Goal: Task Accomplishment & Management: Complete application form

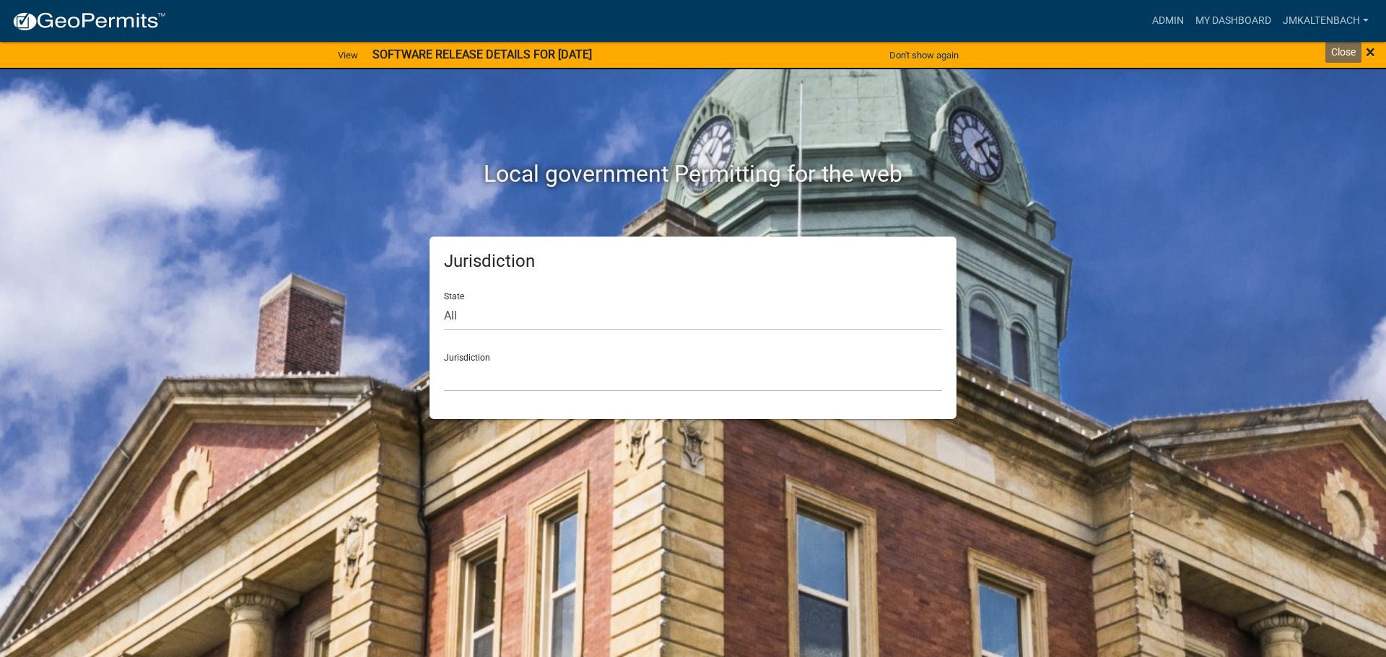
click at [1372, 50] on span "×" at bounding box center [1369, 52] width 9 height 20
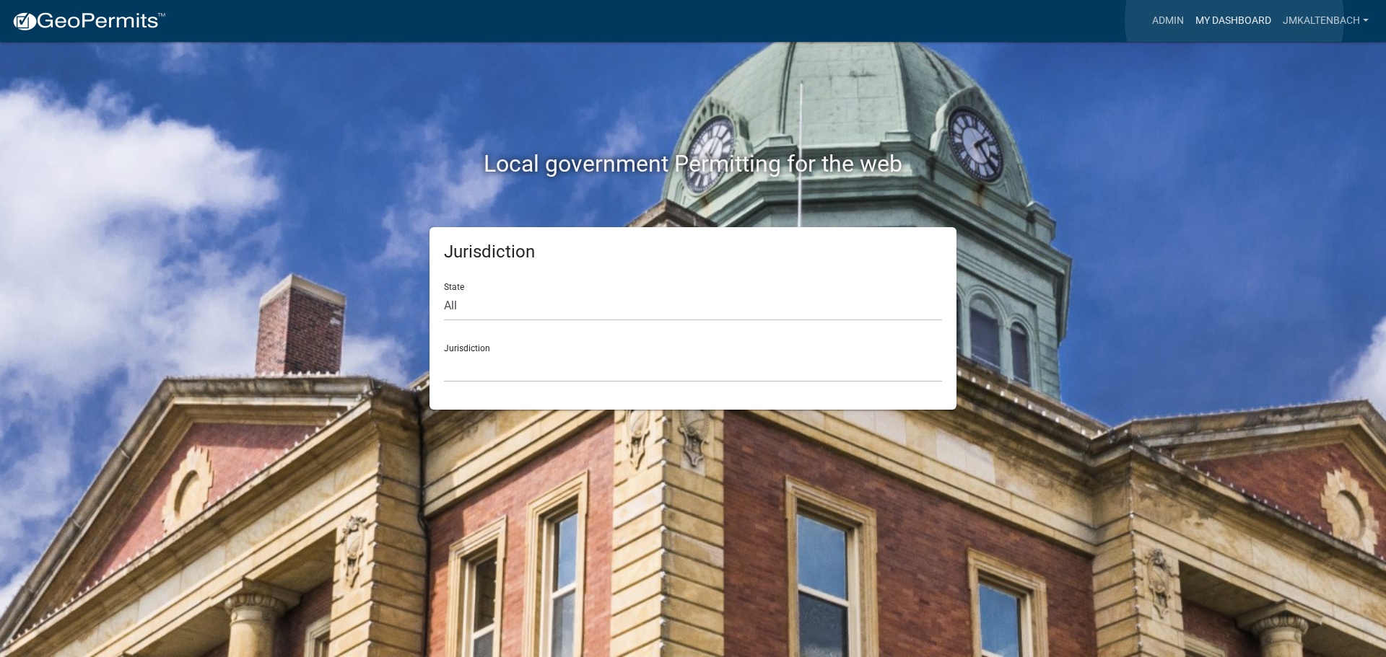
click at [1234, 19] on link "My Dashboard" at bounding box center [1232, 20] width 87 height 27
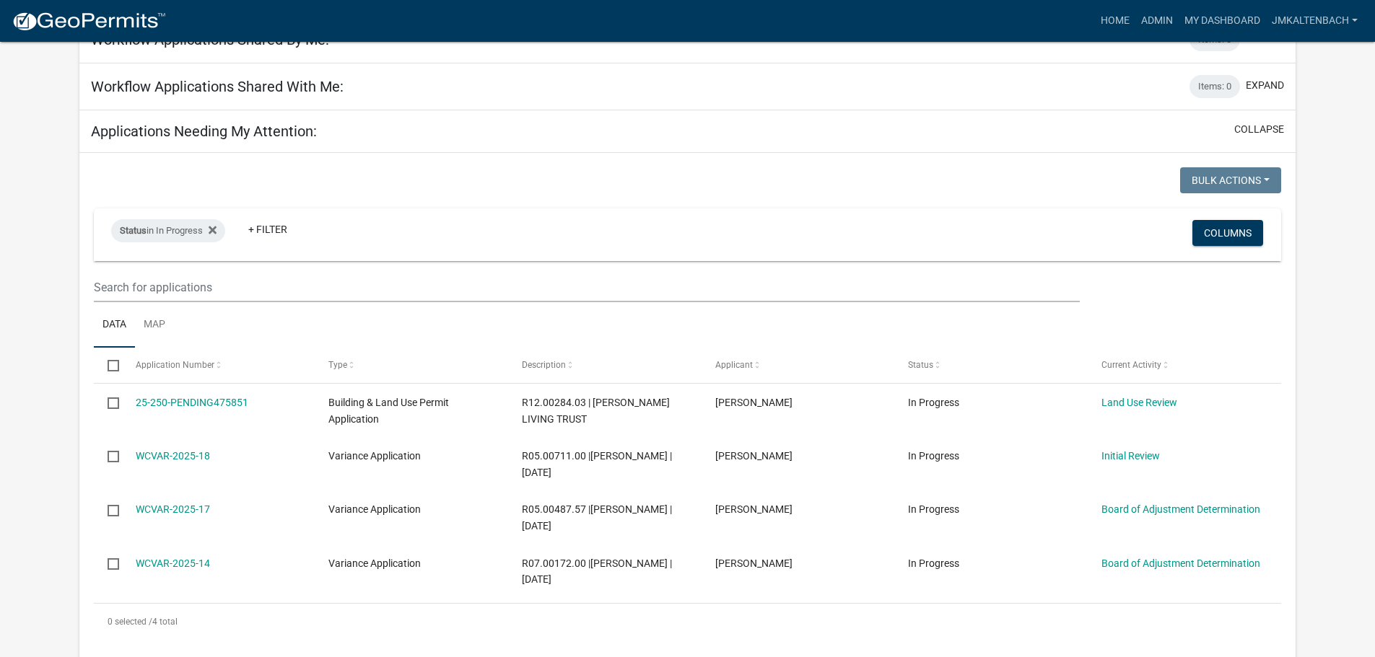
scroll to position [217, 0]
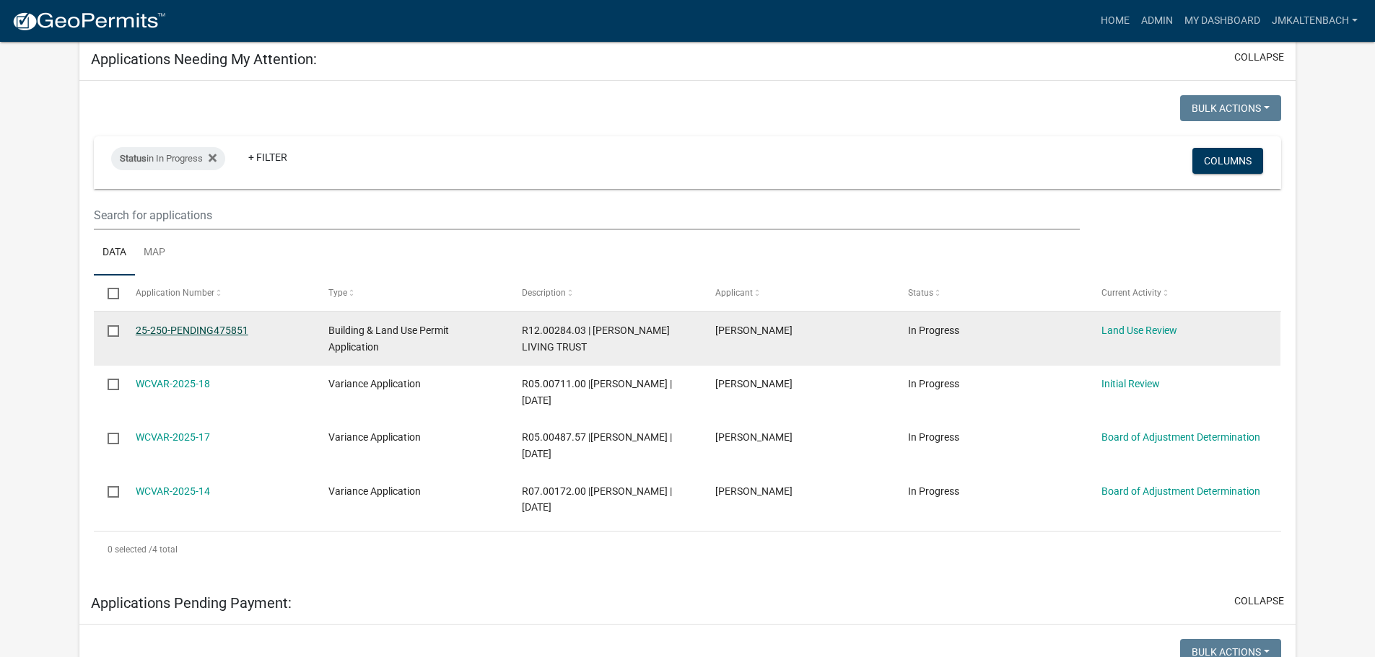
click at [204, 332] on link "25-250-PENDING475851" at bounding box center [192, 331] width 113 height 12
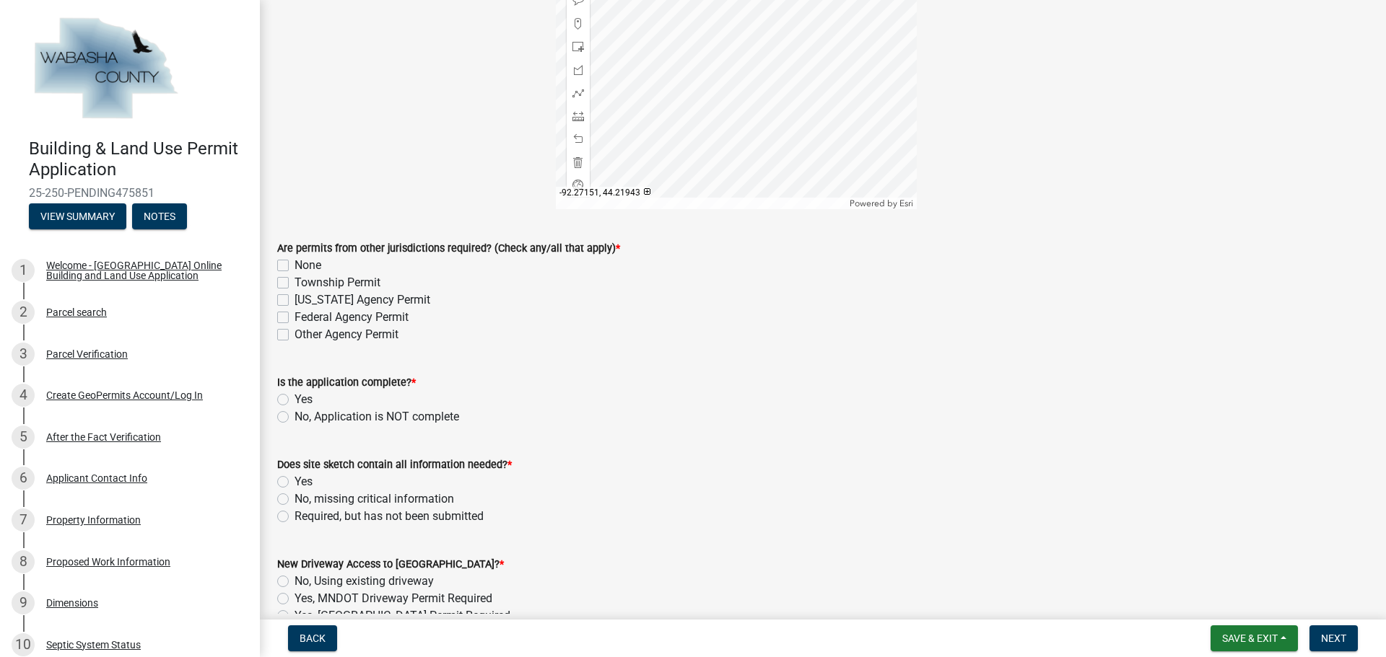
scroll to position [361, 0]
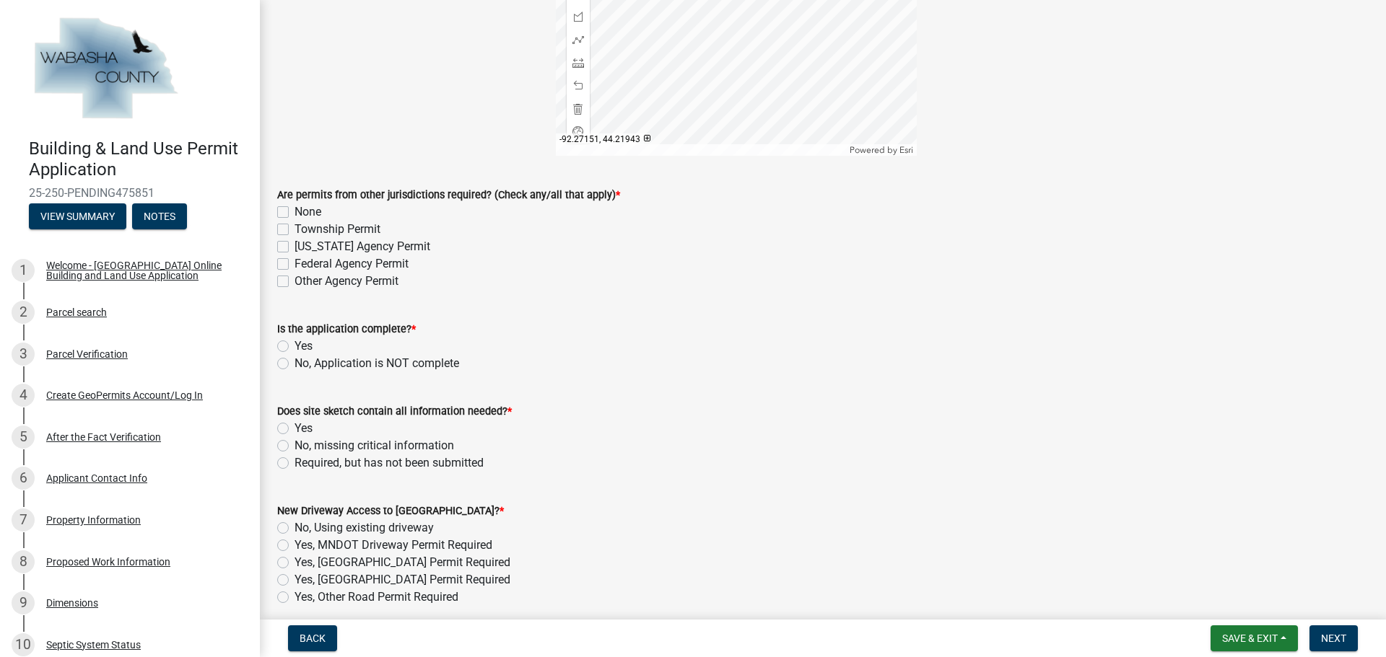
click at [289, 214] on div "None" at bounding box center [822, 212] width 1091 height 17
click at [294, 210] on label "None" at bounding box center [307, 212] width 27 height 17
click at [294, 210] on input "None" at bounding box center [298, 208] width 9 height 9
checkbox input "true"
checkbox input "false"
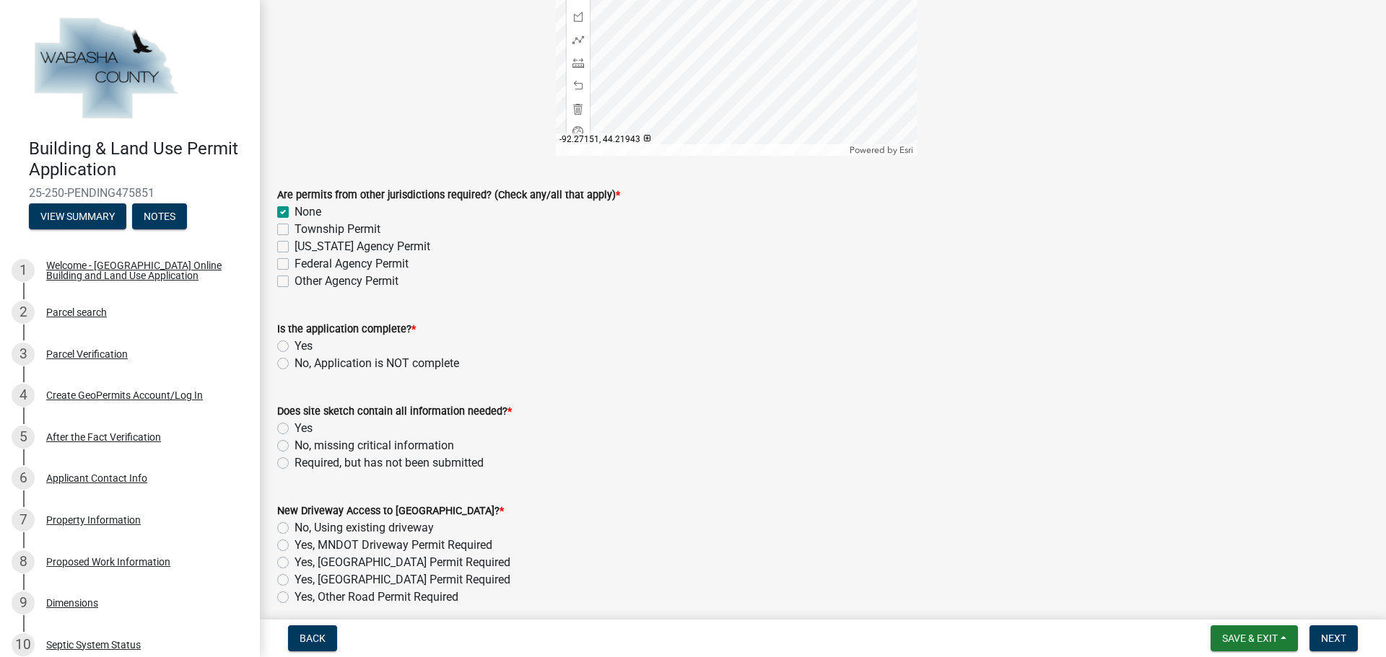
checkbox input "false"
click at [294, 349] on label "Yes" at bounding box center [303, 346] width 18 height 17
click at [294, 347] on input "Yes" at bounding box center [298, 342] width 9 height 9
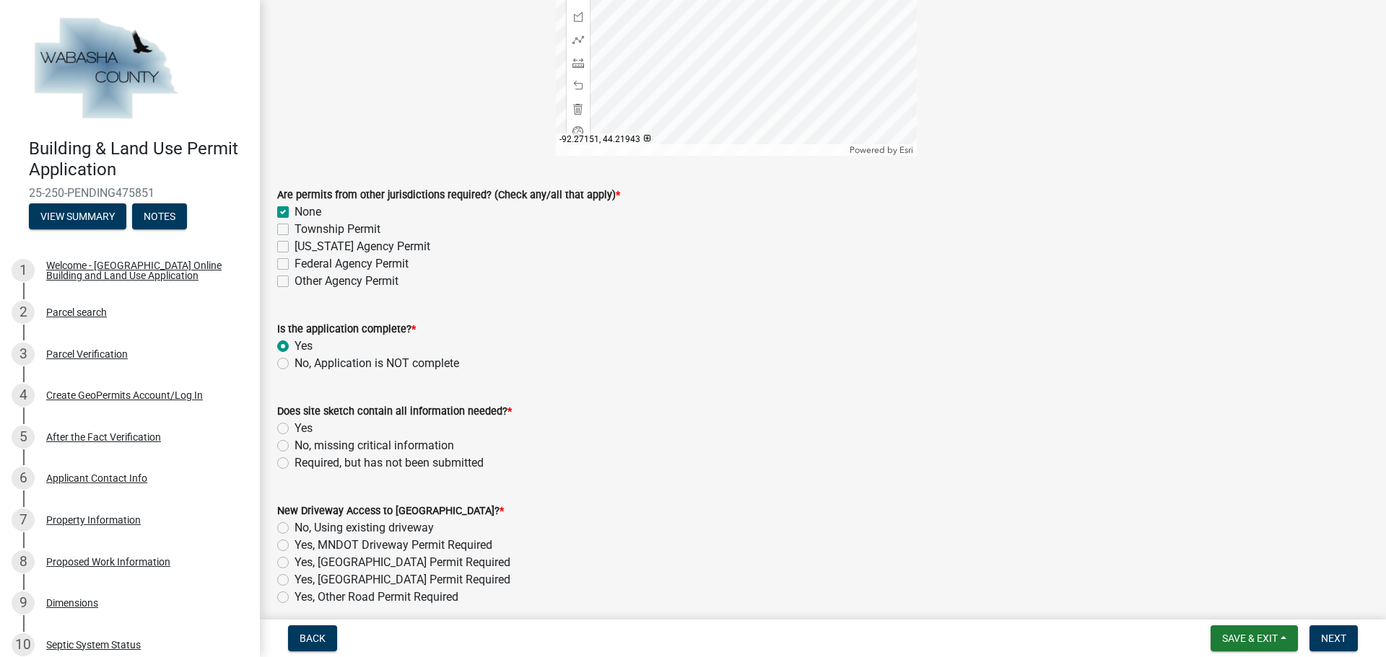
radio input "true"
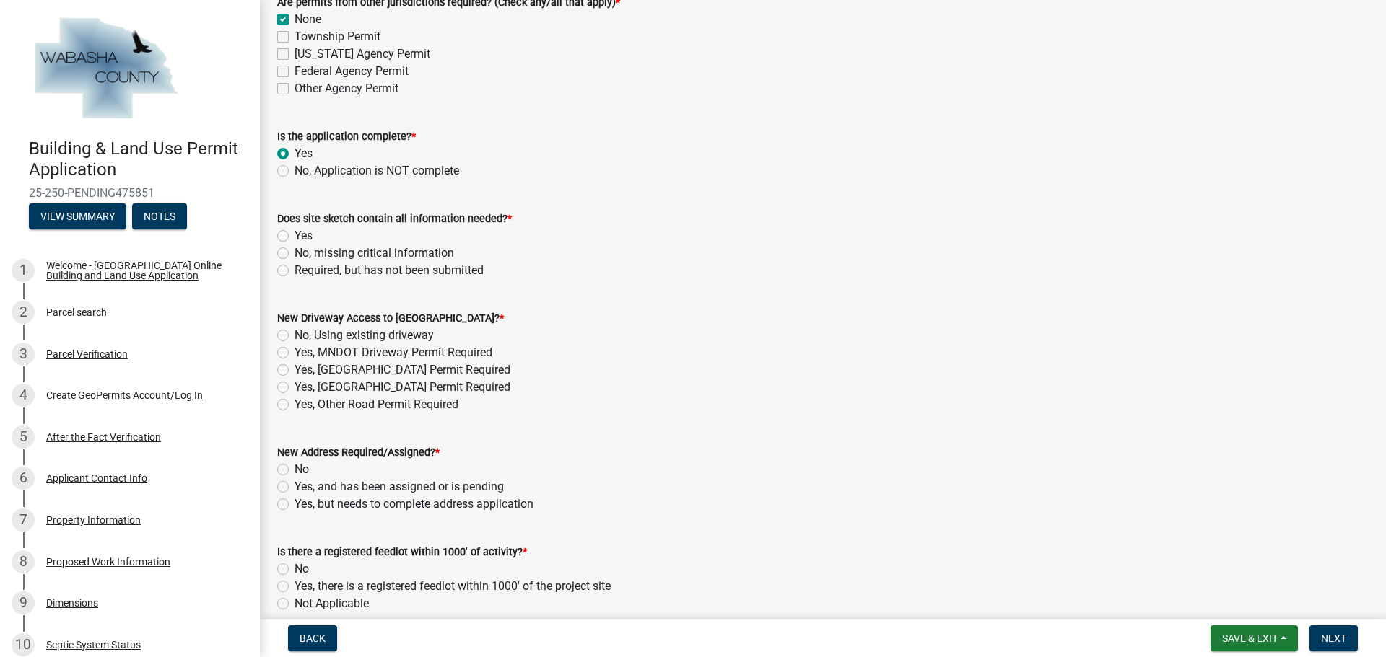
scroll to position [577, 0]
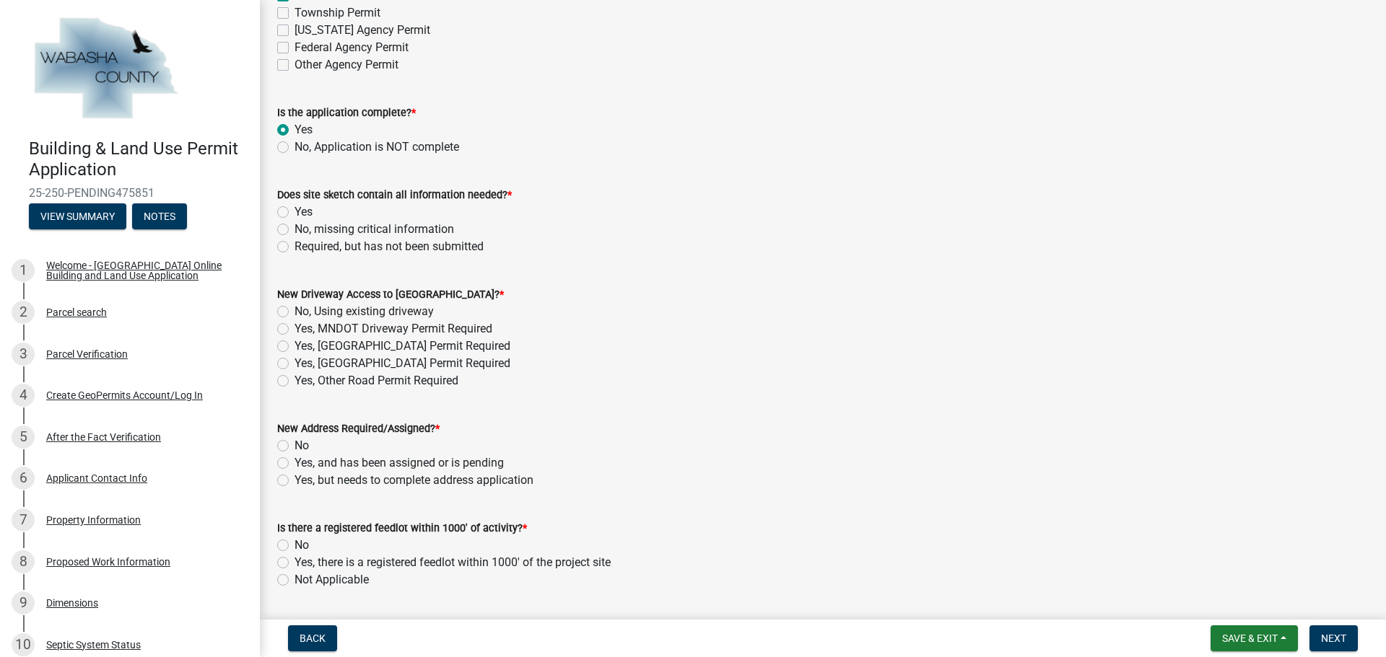
click at [294, 211] on label "Yes" at bounding box center [303, 212] width 18 height 17
click at [294, 211] on input "Yes" at bounding box center [298, 208] width 9 height 9
radio input "true"
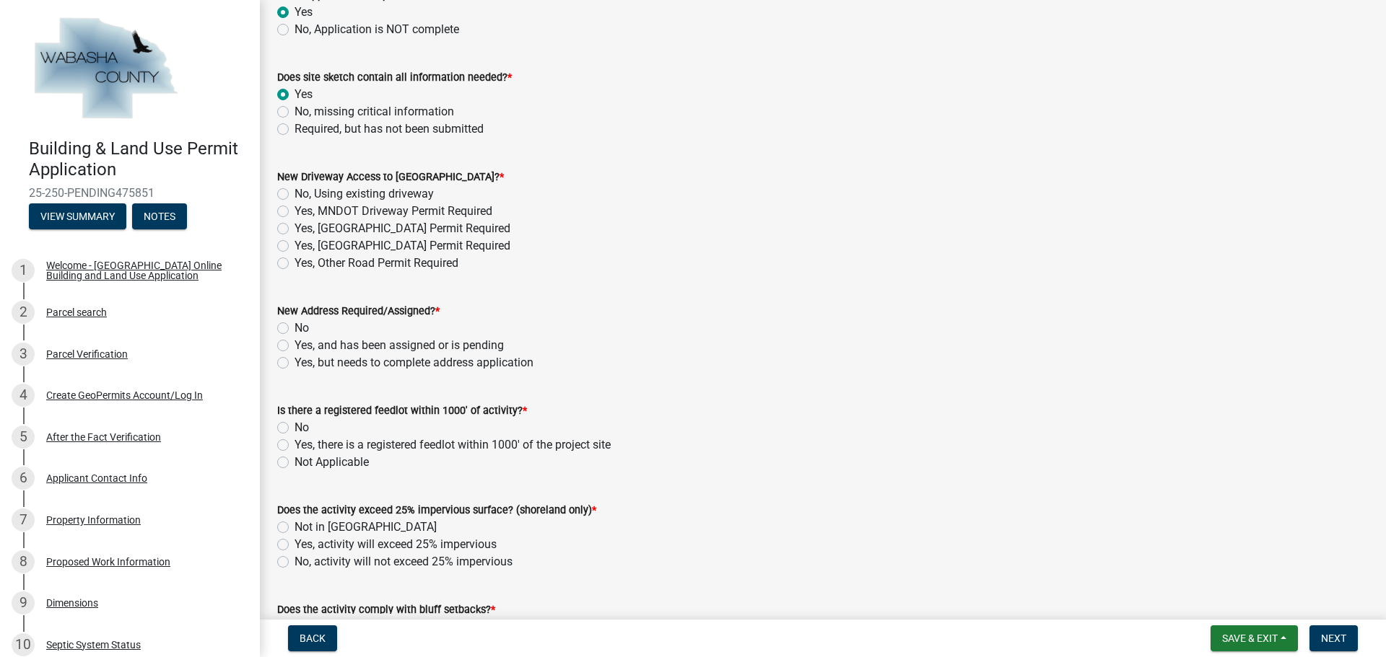
scroll to position [722, 0]
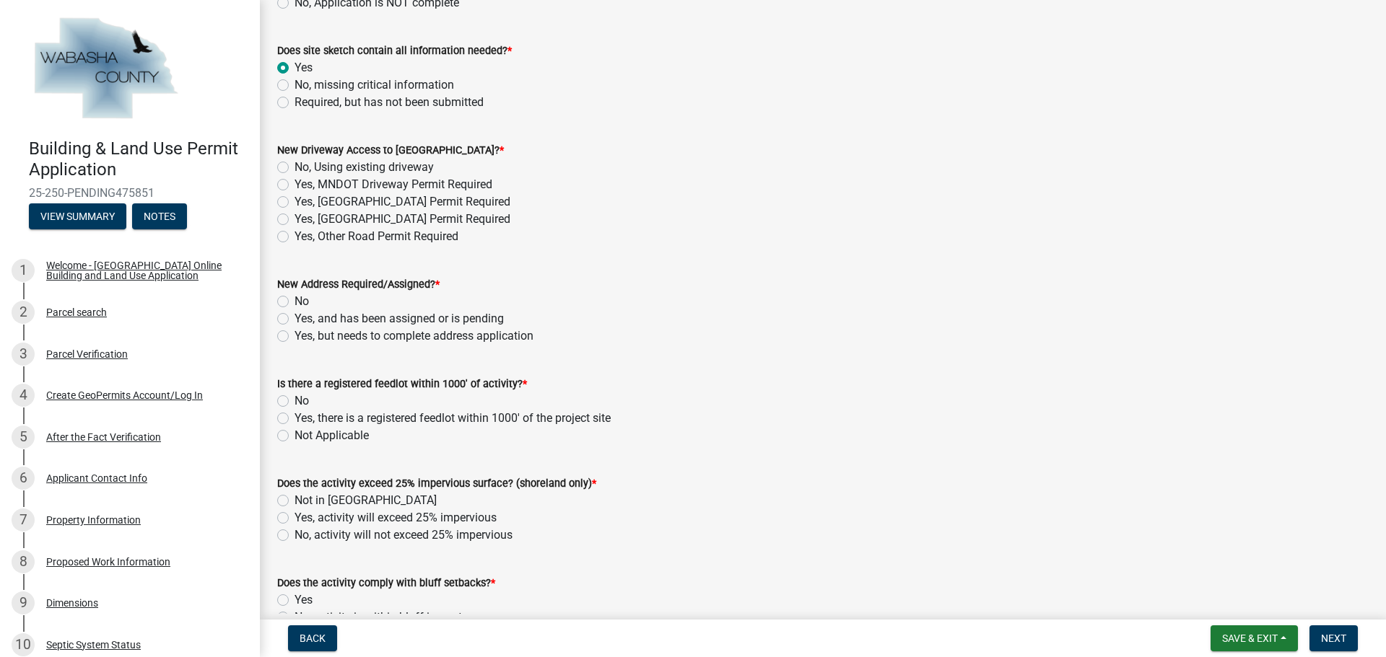
click at [294, 170] on label "No, Using existing driveway" at bounding box center [363, 167] width 139 height 17
click at [294, 168] on input "No, Using existing driveway" at bounding box center [298, 163] width 9 height 9
radio input "true"
click at [294, 302] on label "No" at bounding box center [301, 301] width 14 height 17
click at [294, 302] on input "No" at bounding box center [298, 297] width 9 height 9
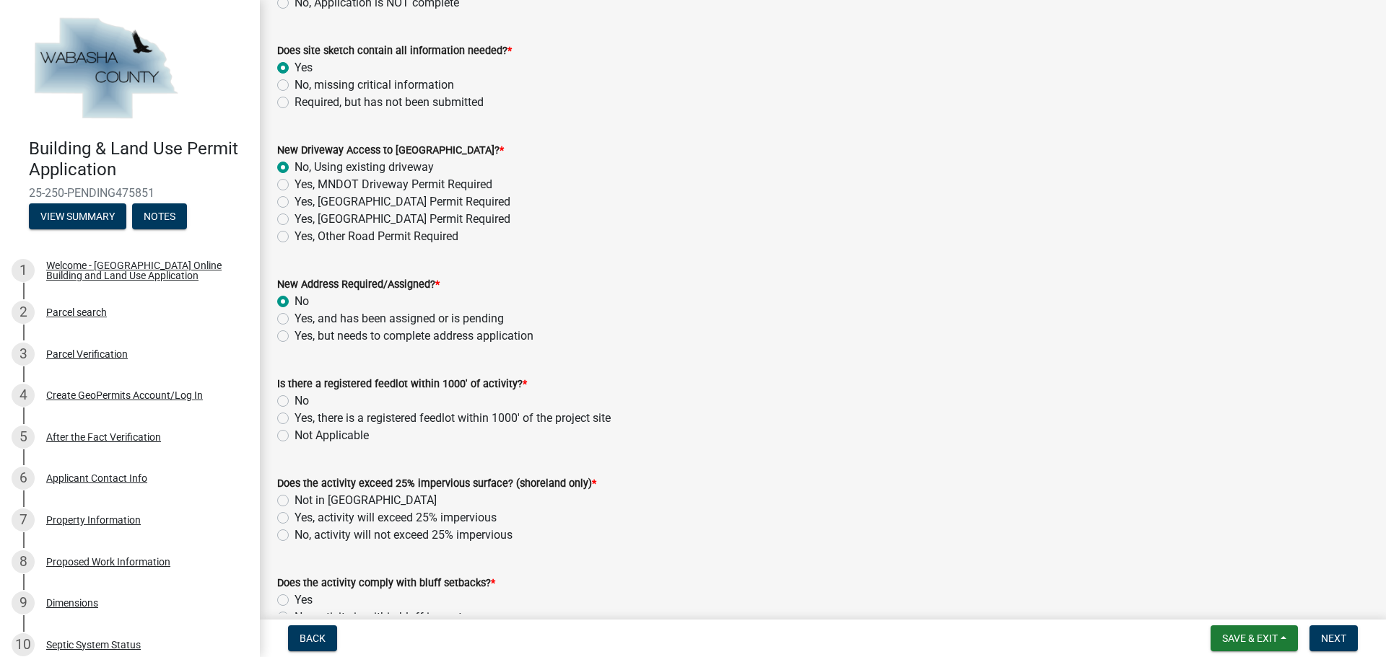
radio input "true"
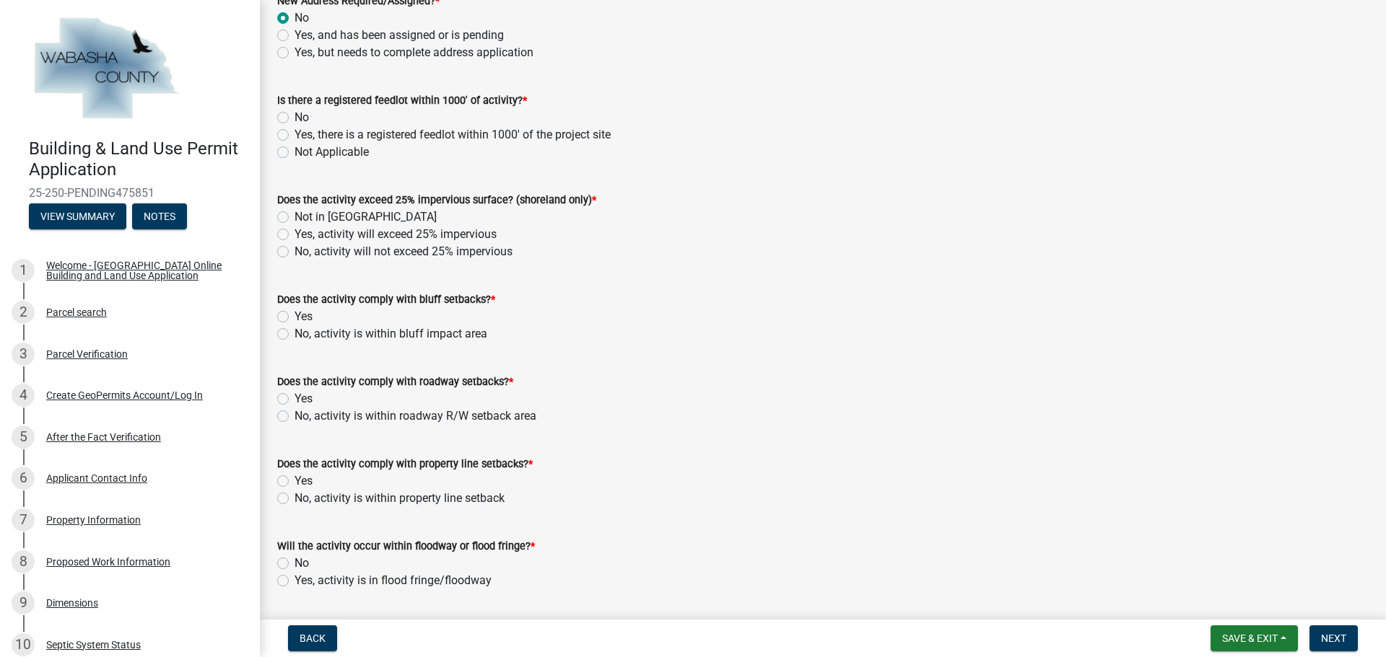
scroll to position [1010, 0]
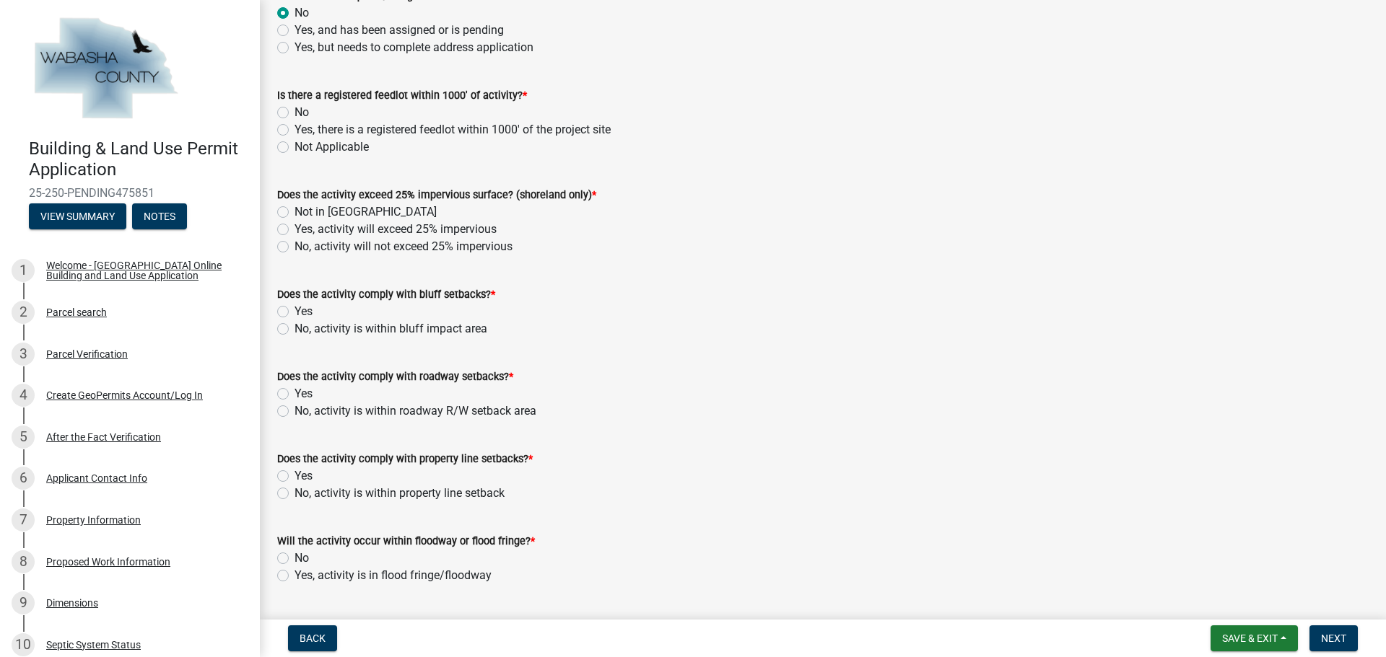
click at [294, 144] on label "Not Applicable" at bounding box center [331, 147] width 74 height 17
click at [294, 144] on input "Not Applicable" at bounding box center [298, 143] width 9 height 9
radio input "true"
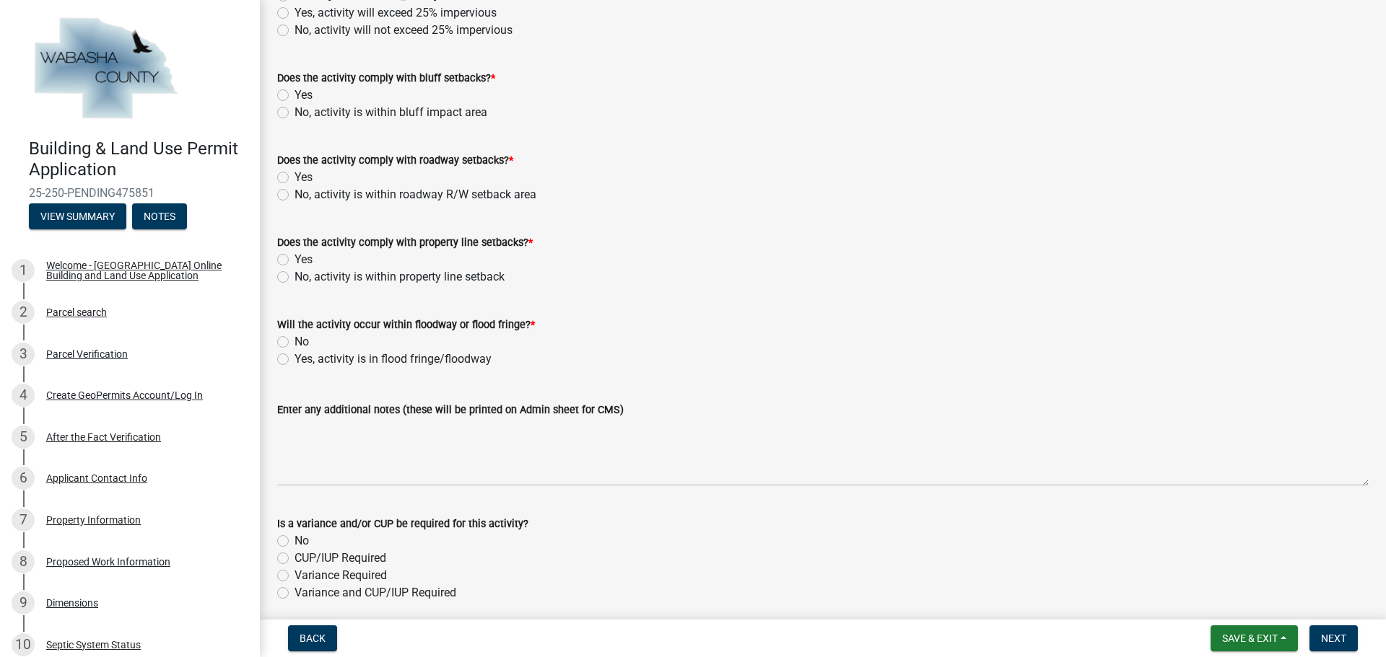
scroll to position [1155, 0]
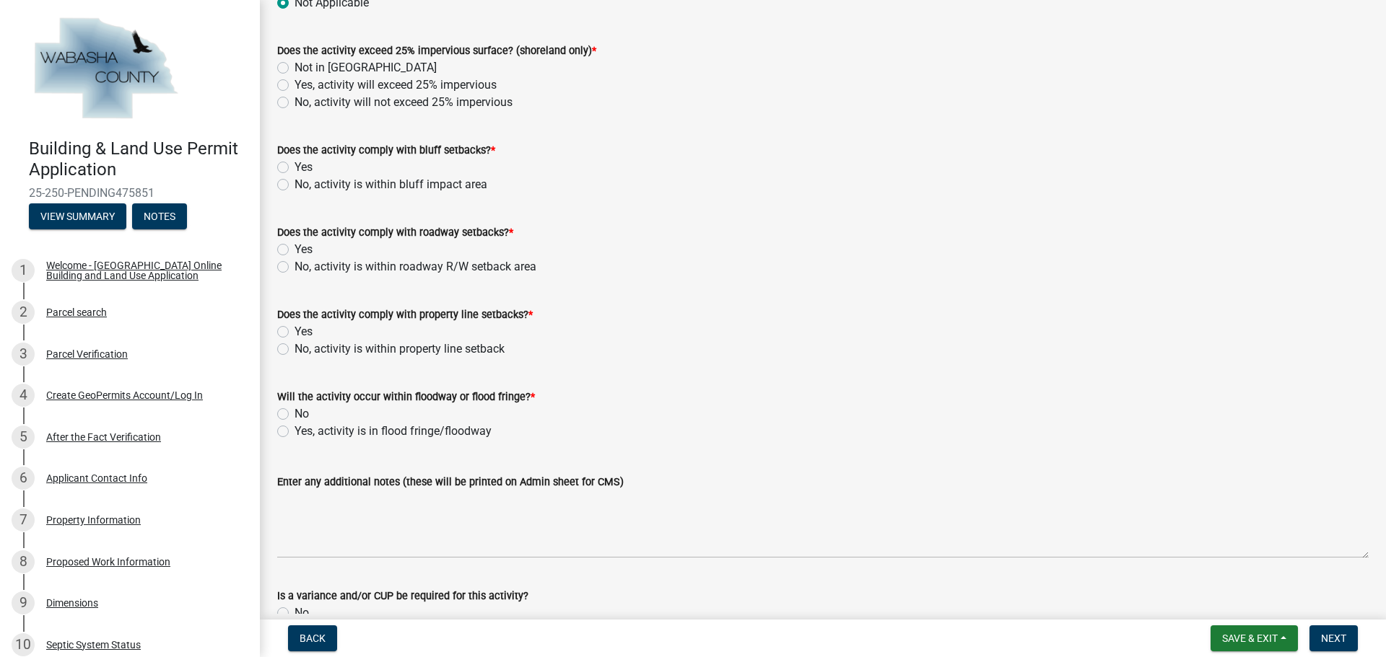
click at [294, 71] on label "Not in [GEOGRAPHIC_DATA]" at bounding box center [365, 67] width 142 height 17
click at [294, 69] on input "Not in [GEOGRAPHIC_DATA]" at bounding box center [298, 63] width 9 height 9
radio input "true"
click at [294, 167] on label "Yes" at bounding box center [303, 167] width 18 height 17
click at [294, 167] on input "Yes" at bounding box center [298, 163] width 9 height 9
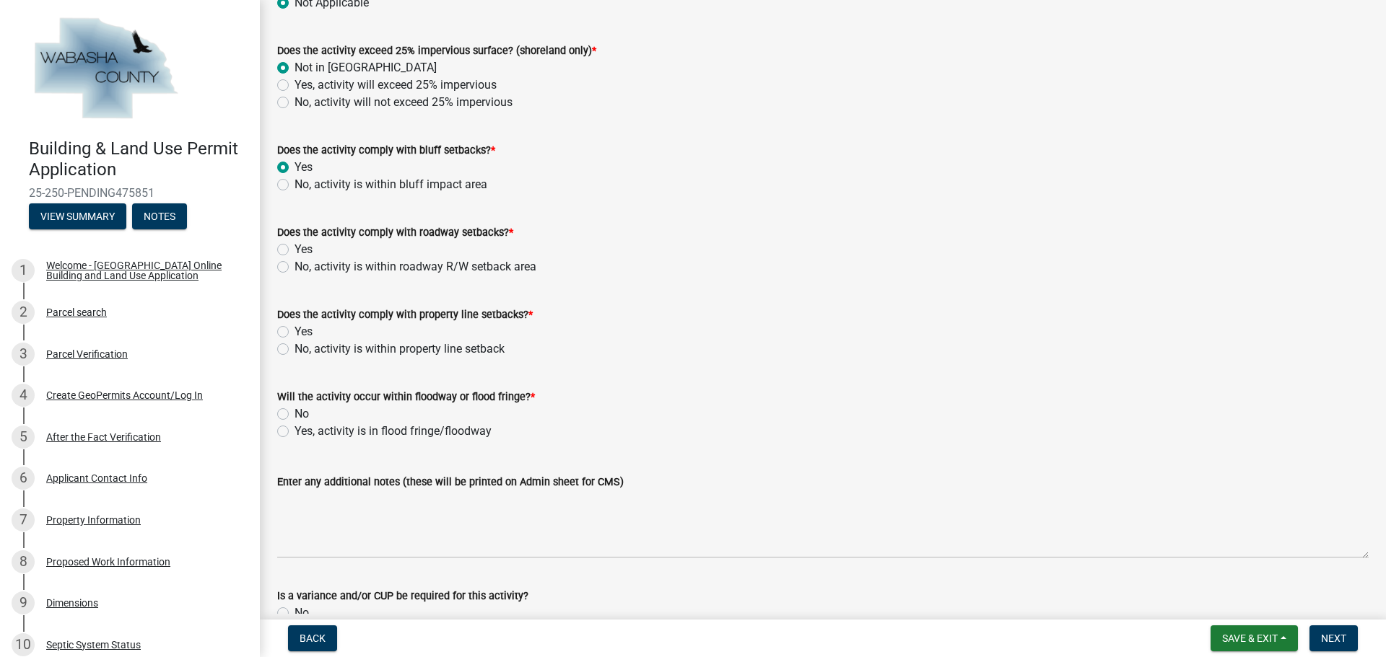
radio input "true"
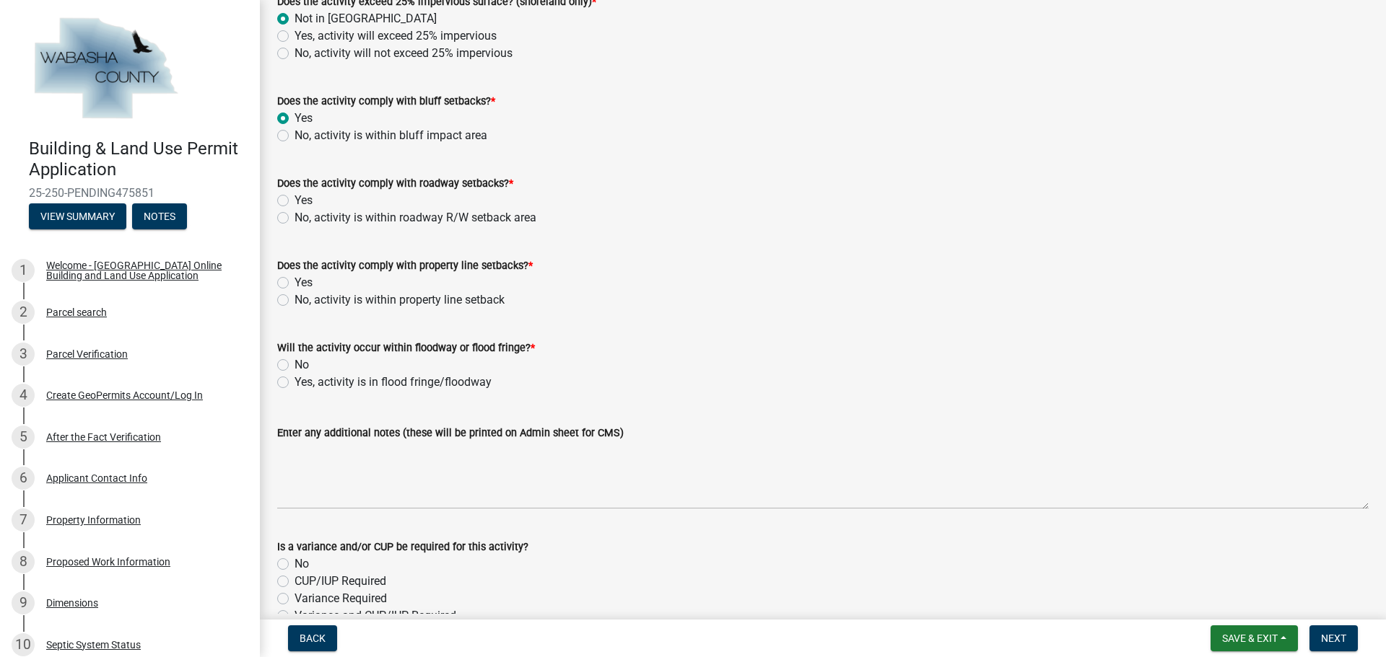
scroll to position [1227, 0]
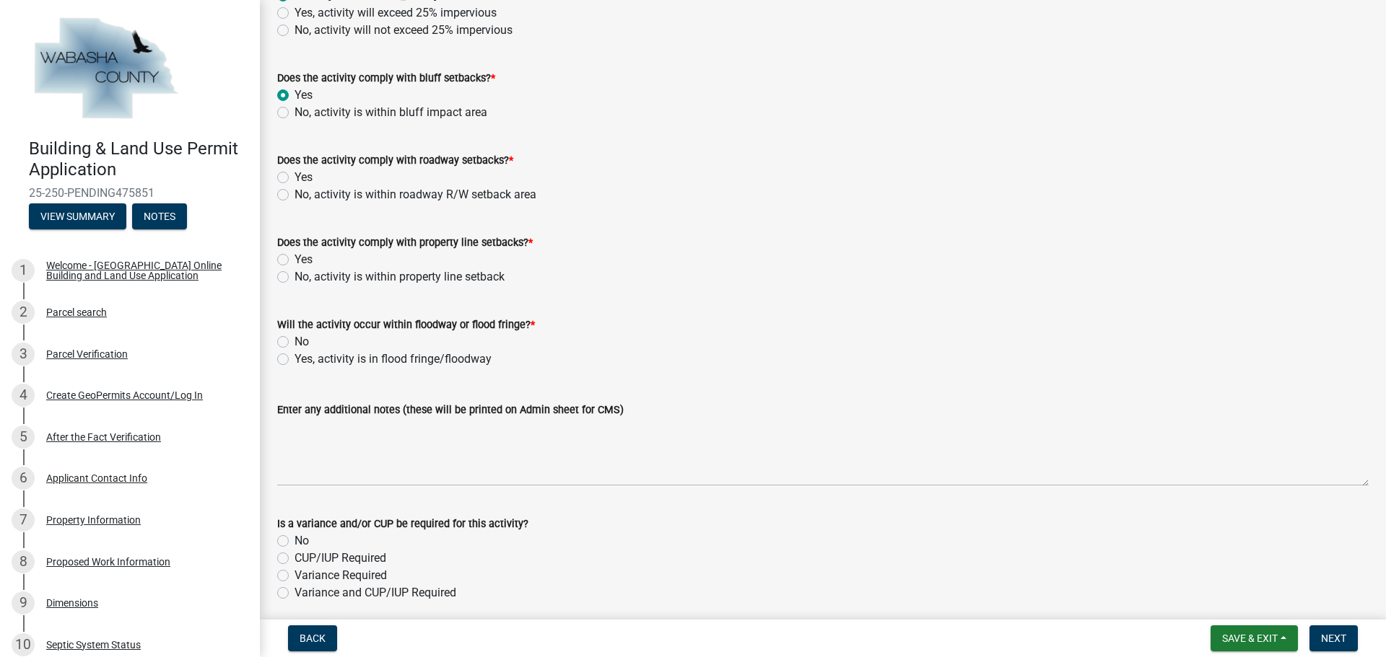
click at [294, 178] on label "Yes" at bounding box center [303, 177] width 18 height 17
click at [294, 178] on input "Yes" at bounding box center [298, 173] width 9 height 9
radio input "true"
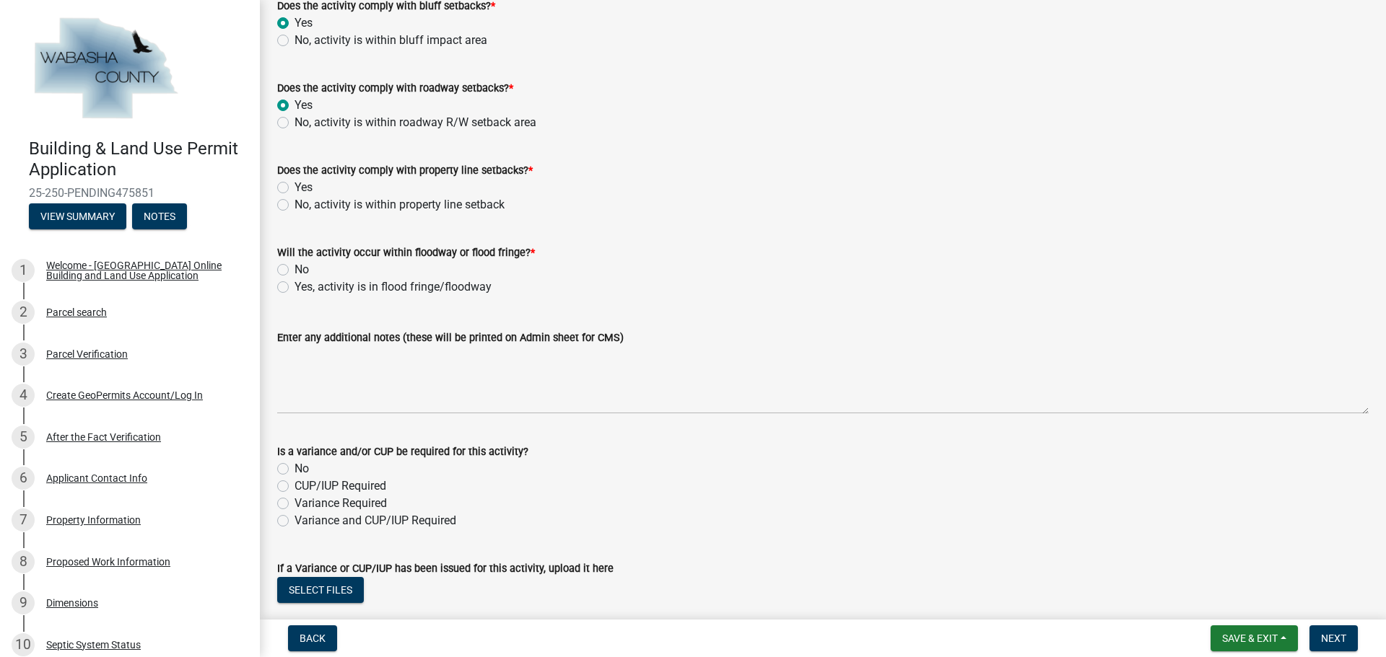
click at [290, 191] on div "Yes" at bounding box center [822, 187] width 1091 height 17
click at [294, 188] on label "Yes" at bounding box center [303, 187] width 18 height 17
click at [294, 188] on input "Yes" at bounding box center [298, 183] width 9 height 9
radio input "true"
click at [294, 274] on label "No" at bounding box center [301, 269] width 14 height 17
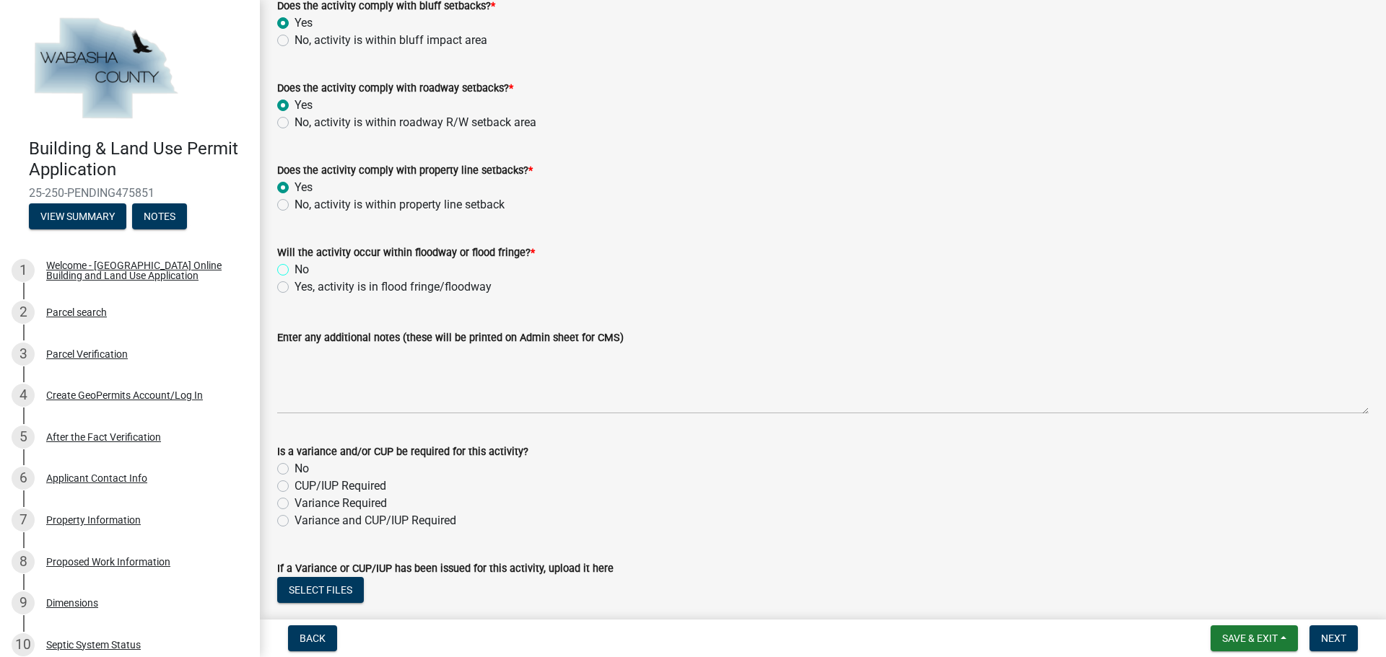
click at [294, 271] on input "No" at bounding box center [298, 265] width 9 height 9
radio input "true"
click at [294, 469] on label "No" at bounding box center [301, 468] width 14 height 17
click at [294, 469] on input "No" at bounding box center [298, 464] width 9 height 9
radio input "true"
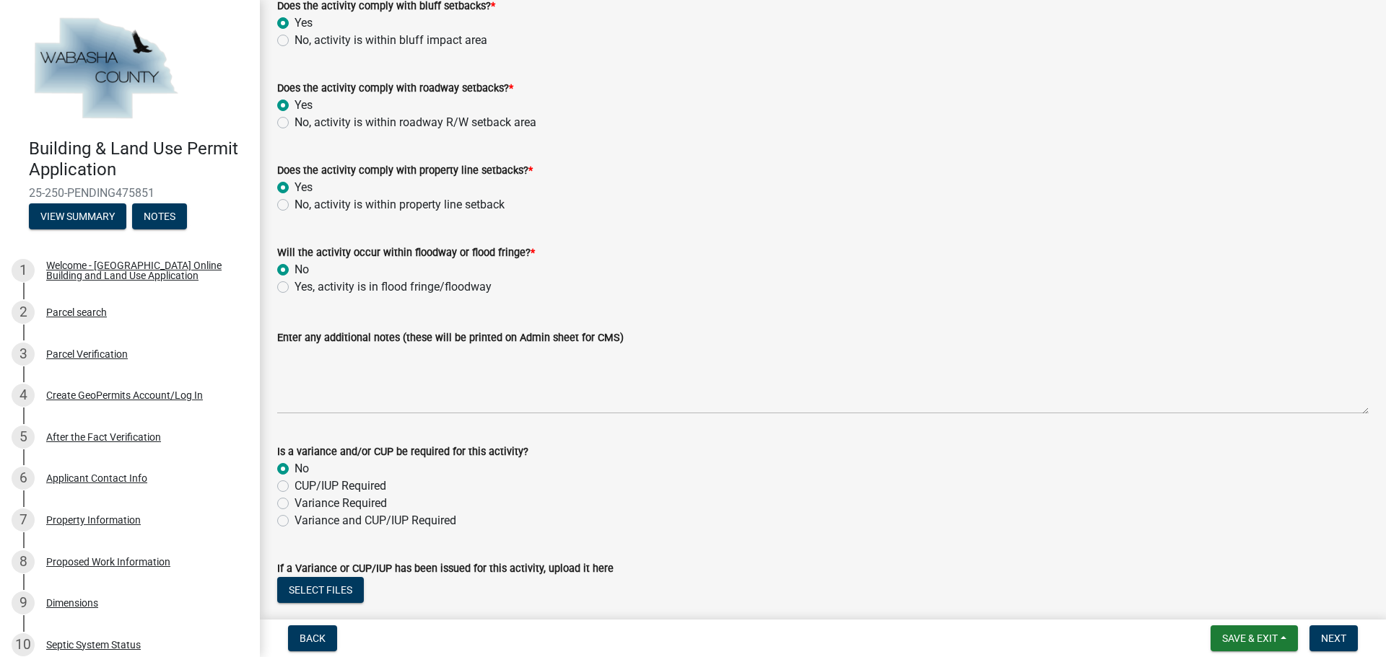
scroll to position [1419, 0]
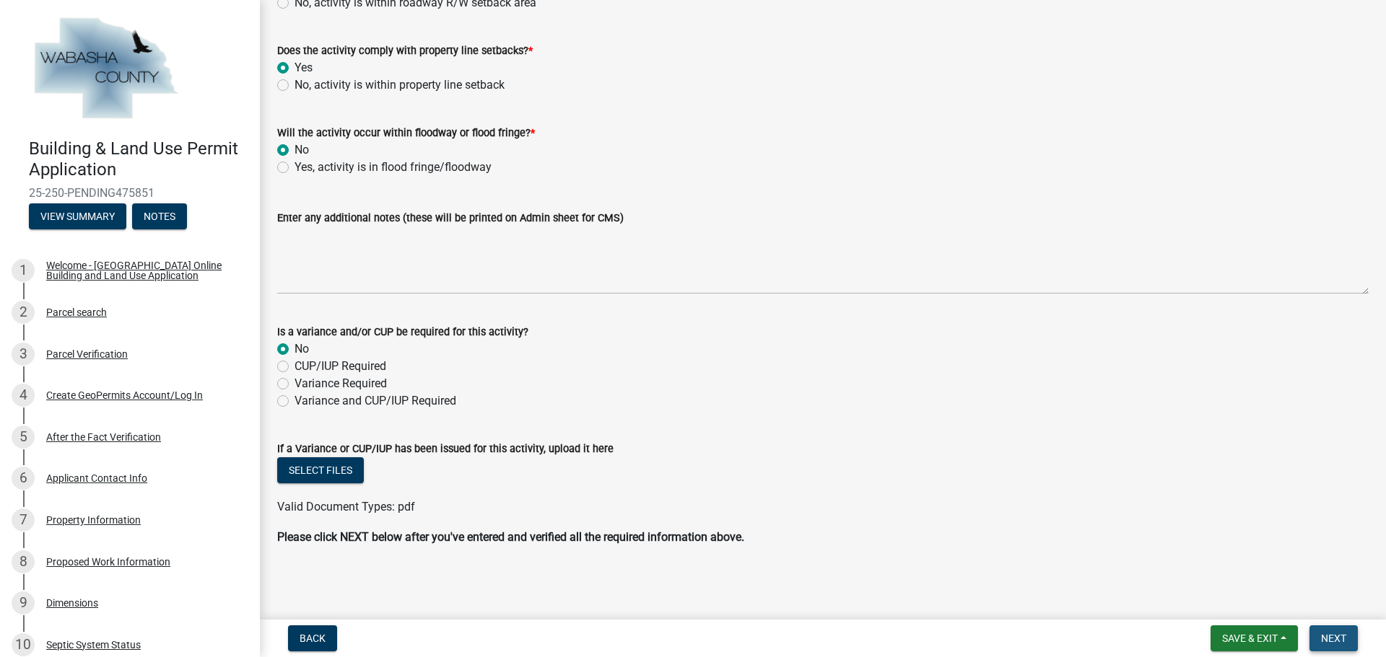
click at [1338, 643] on span "Next" at bounding box center [1333, 639] width 25 height 12
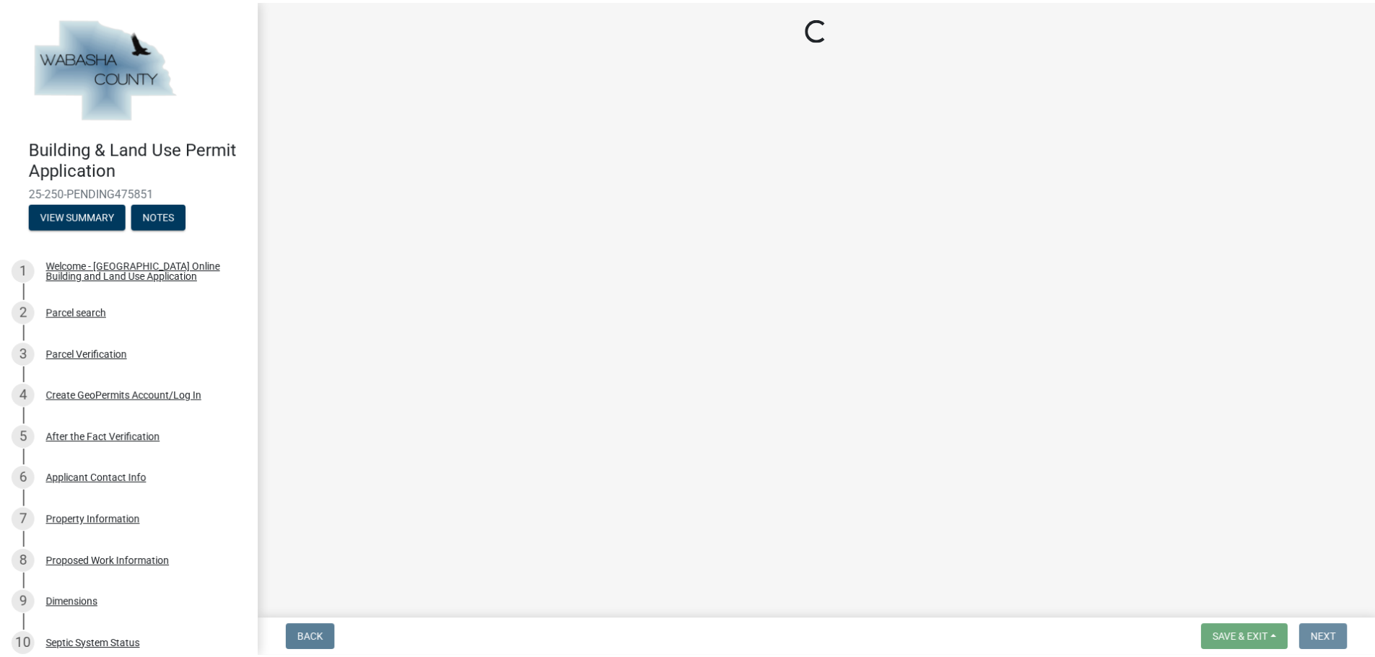
scroll to position [0, 0]
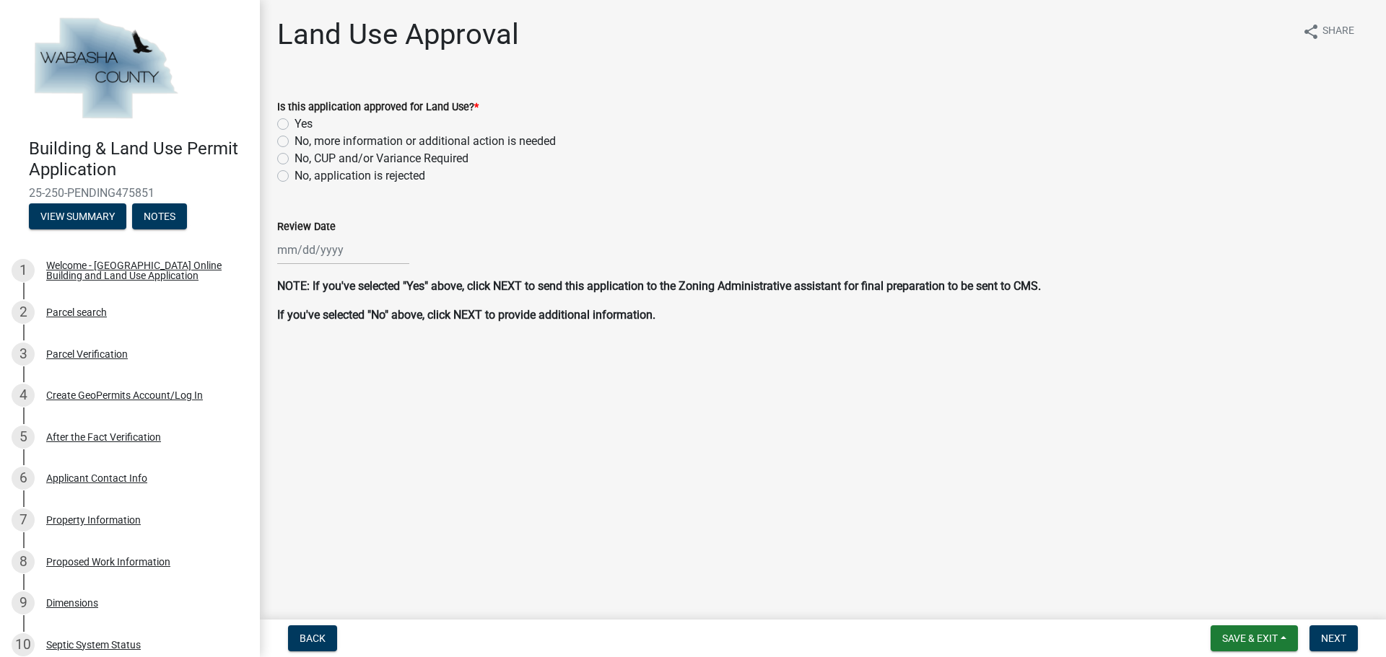
click at [294, 123] on label "Yes" at bounding box center [303, 123] width 18 height 17
click at [294, 123] on input "Yes" at bounding box center [298, 119] width 9 height 9
radio input "true"
click at [332, 250] on div at bounding box center [343, 250] width 132 height 30
select select "9"
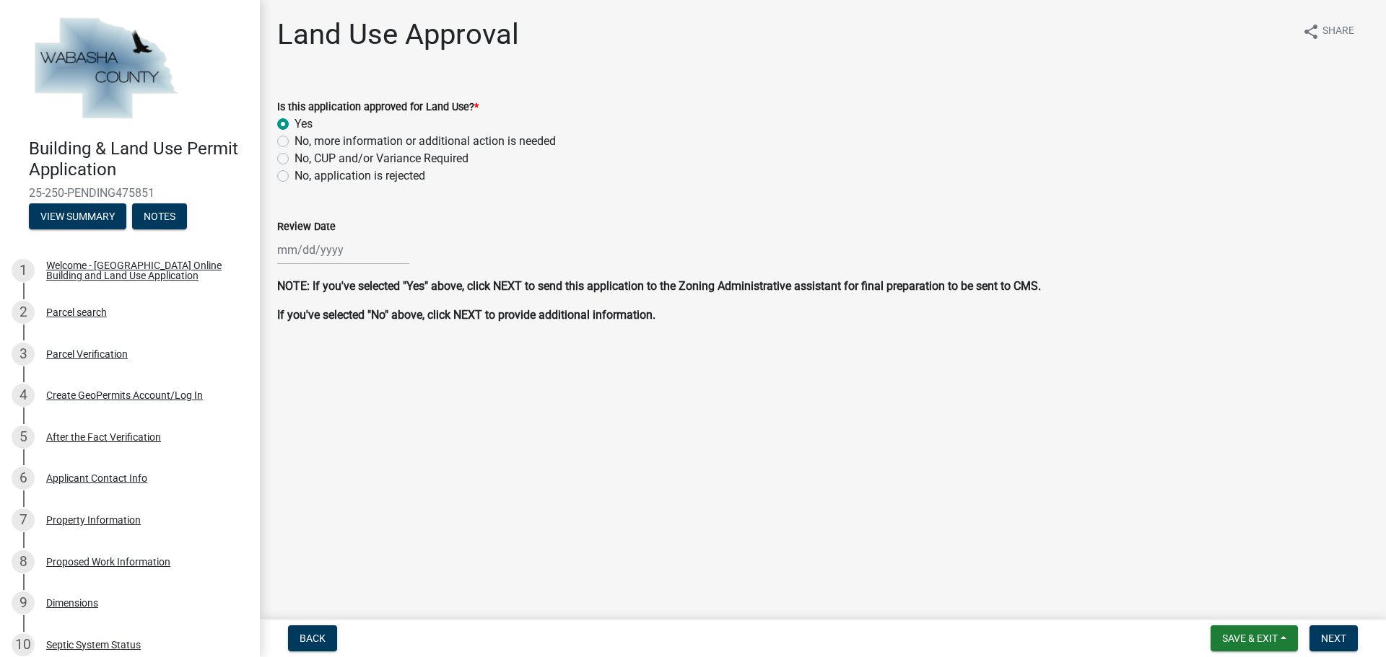
select select "2025"
click at [314, 351] on div "9" at bounding box center [314, 349] width 23 height 23
type input "[DATE]"
click at [1344, 639] on span "Next" at bounding box center [1333, 639] width 25 height 12
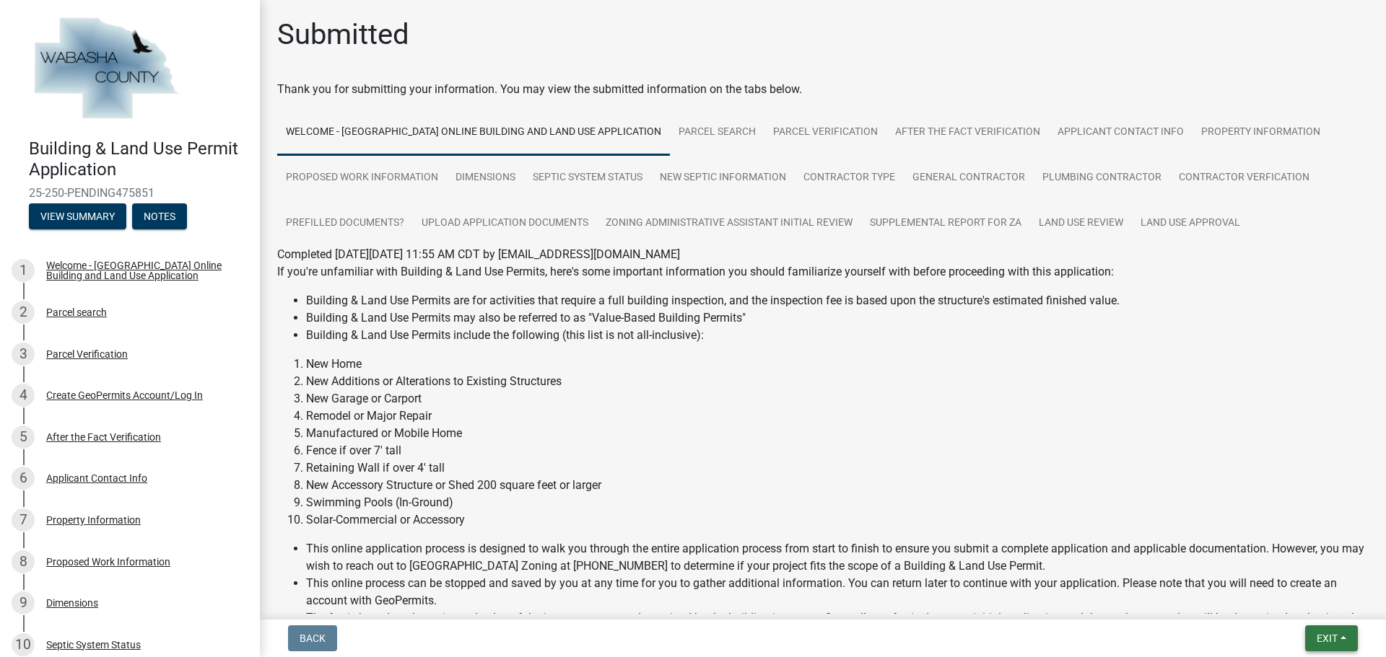
click at [1339, 639] on button "Exit" at bounding box center [1331, 639] width 53 height 26
click at [1284, 596] on button "Save & Exit" at bounding box center [1299, 601] width 115 height 35
